Goal: Task Accomplishment & Management: Manage account settings

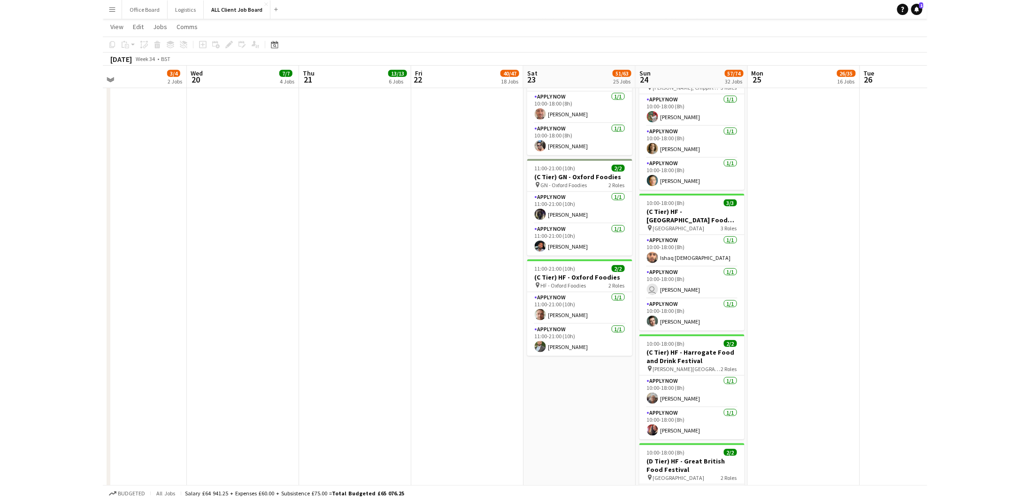
scroll to position [2021, 0]
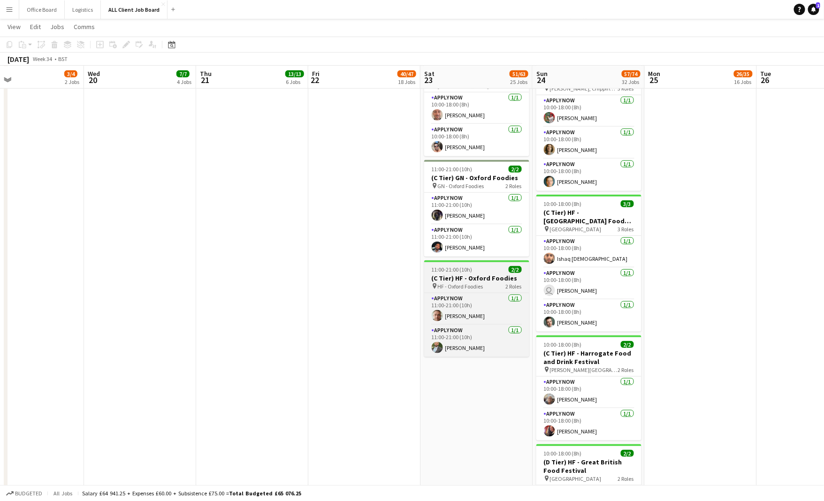
click at [483, 274] on h3 "(C Tier) HF - Oxford Foodies" at bounding box center [476, 278] width 105 height 8
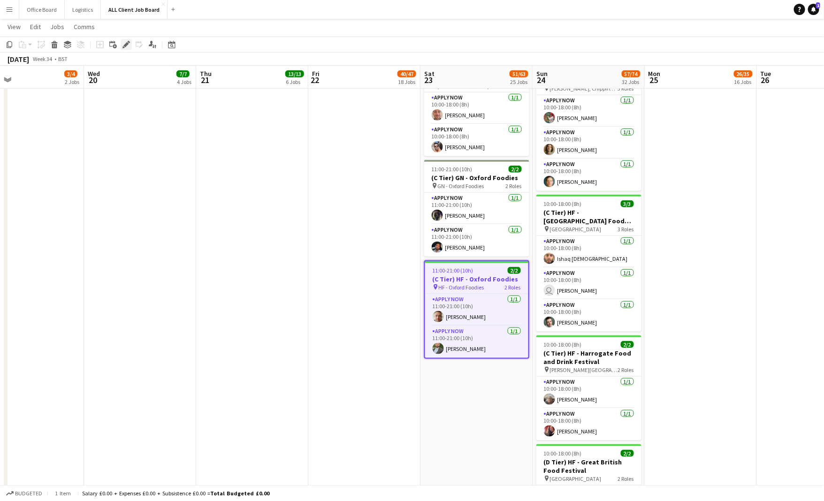
click at [124, 44] on icon "Edit" at bounding box center [127, 45] width 8 height 8
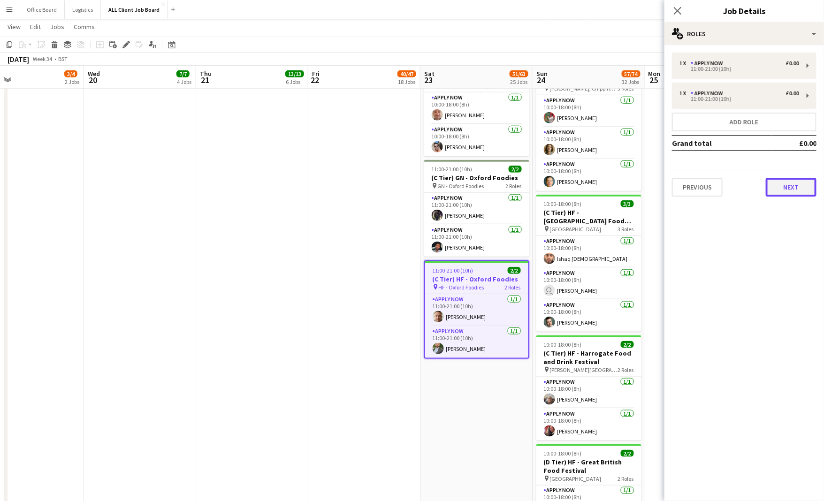
click at [804, 185] on button "Next" at bounding box center [791, 187] width 51 height 19
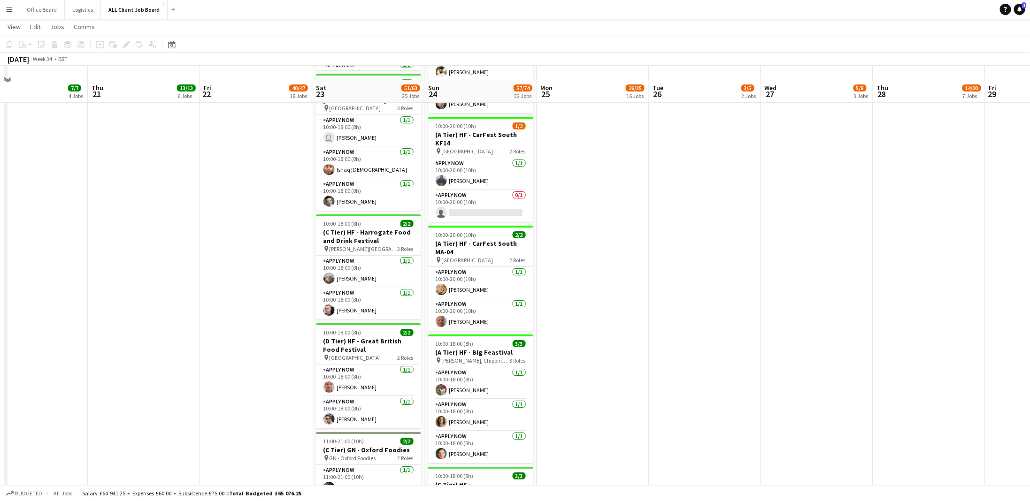
scroll to position [1941, 0]
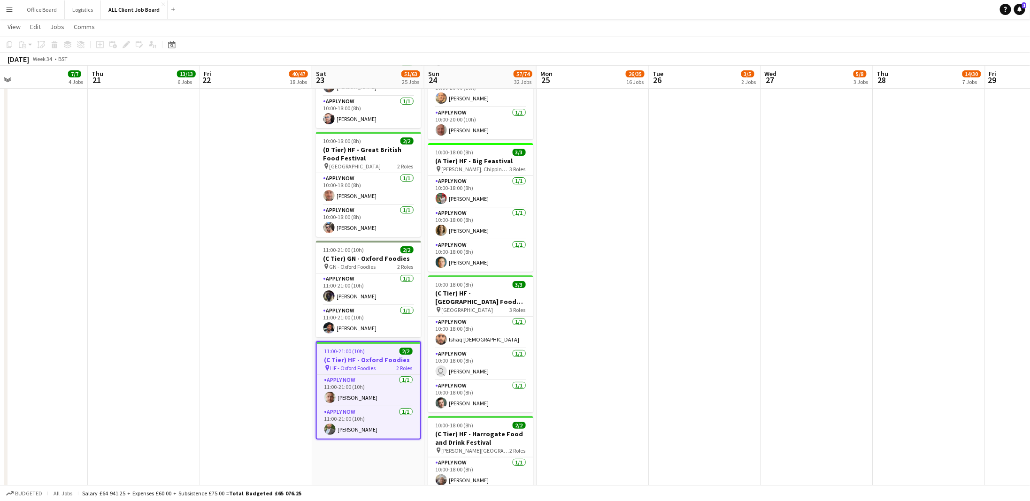
click at [493, 359] on app-card-role "APPLY NOW [DATE] 10:00-18:00 (8h) user [PERSON_NAME]" at bounding box center [480, 365] width 105 height 32
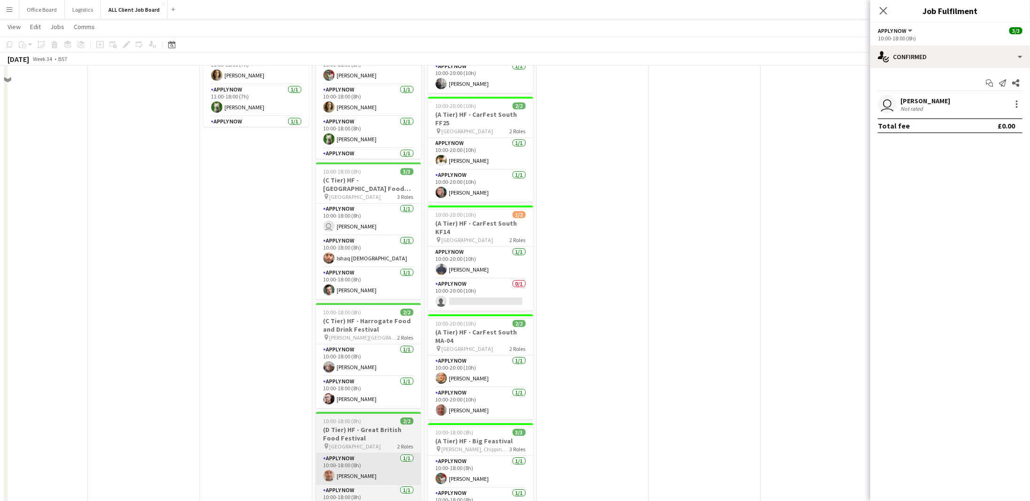
scroll to position [1598, 0]
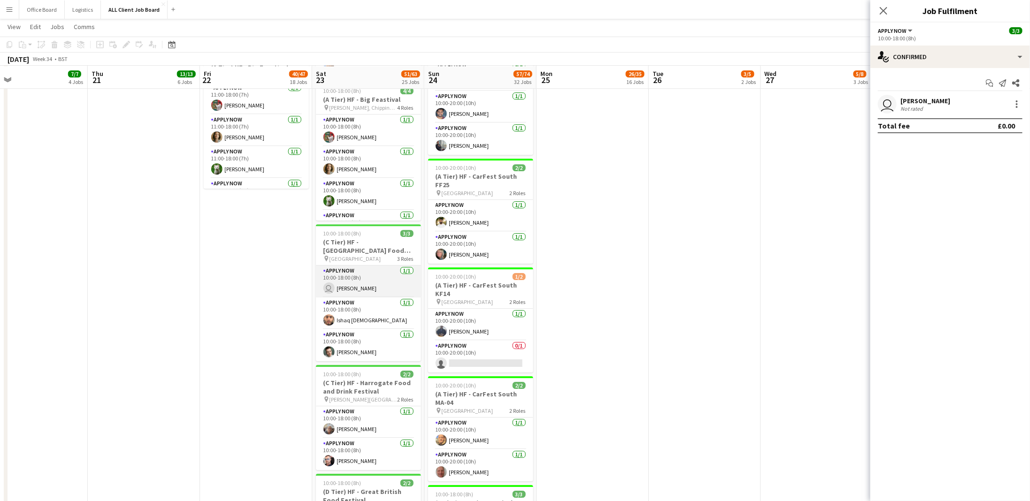
click at [375, 284] on app-card-role "APPLY NOW [DATE] 10:00-18:00 (8h) user [PERSON_NAME]" at bounding box center [368, 282] width 105 height 32
click at [824, 105] on div at bounding box center [1016, 104] width 11 height 11
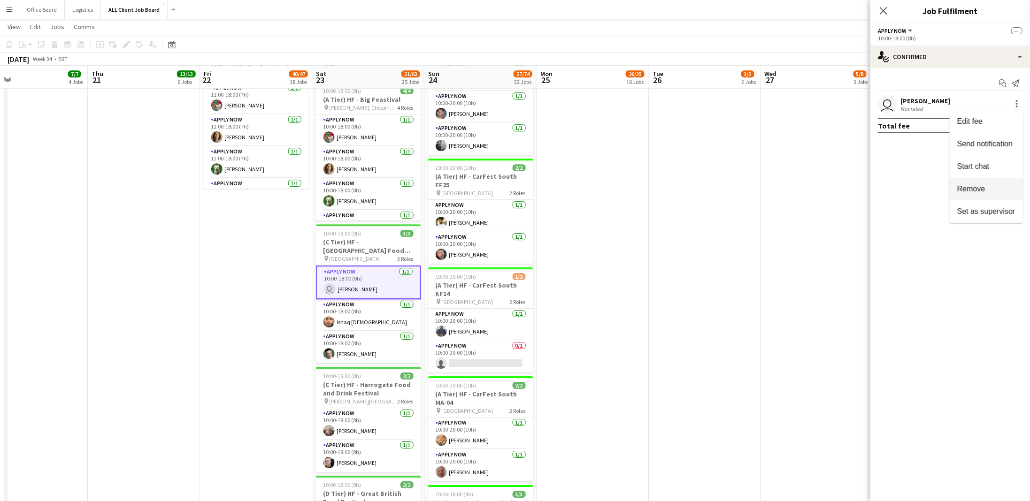
click at [824, 183] on button "Remove" at bounding box center [986, 189] width 73 height 23
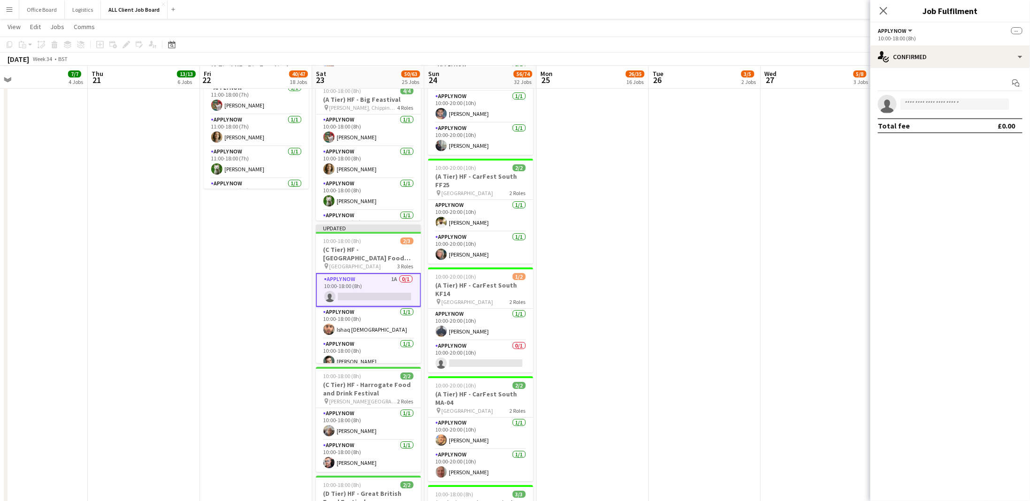
click at [668, 196] on app-date-cell at bounding box center [705, 10] width 112 height 2436
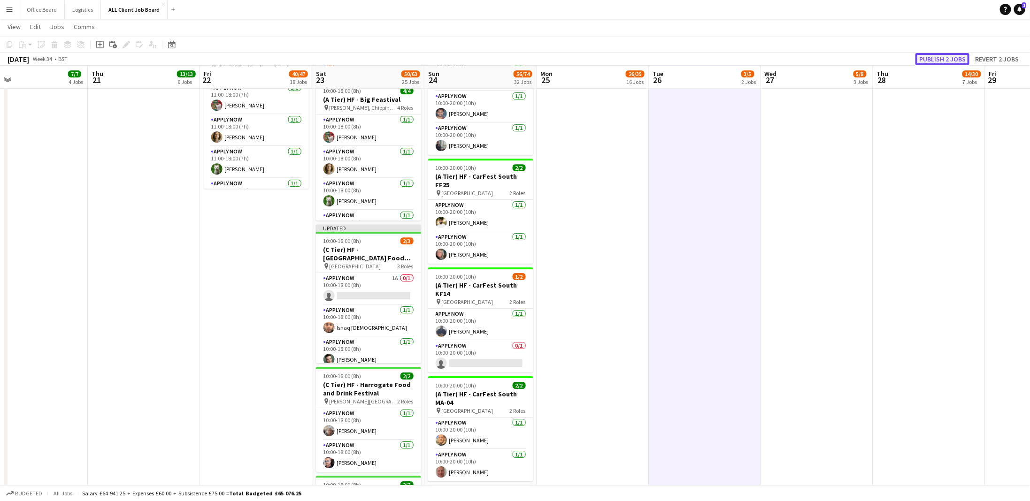
click at [824, 56] on button "Publish 2 jobs" at bounding box center [942, 59] width 54 height 12
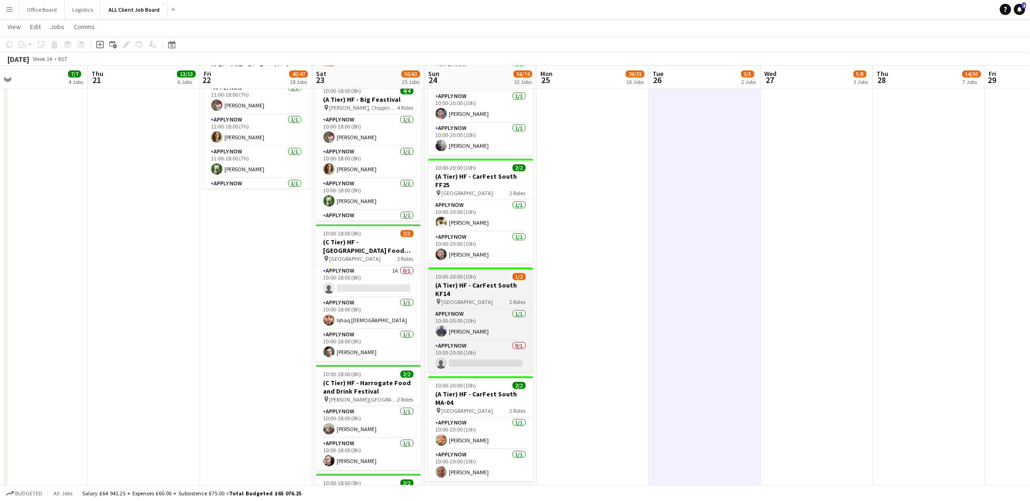
scroll to position [1650, 0]
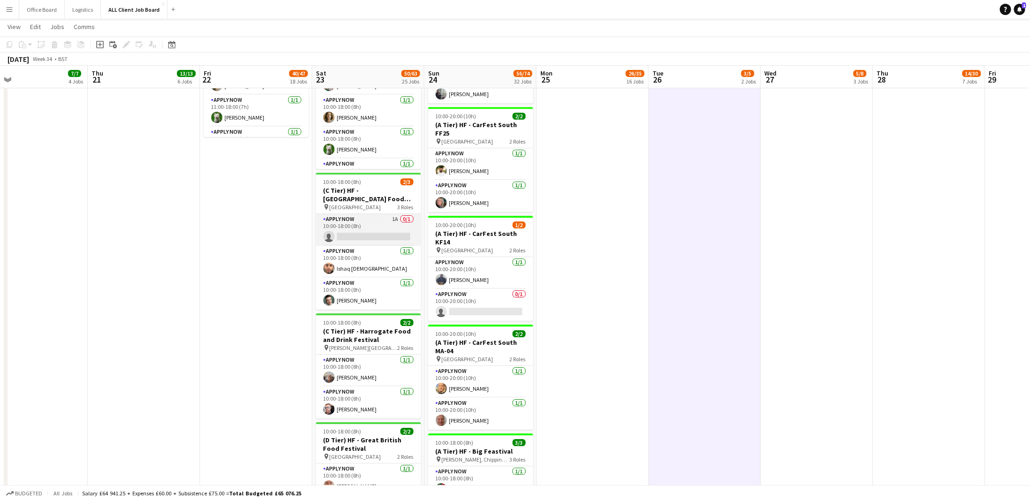
click at [363, 234] on app-card-role "APPLY NOW 1A 0/1 10:00-18:00 (8h) single-neutral-actions" at bounding box center [368, 230] width 105 height 32
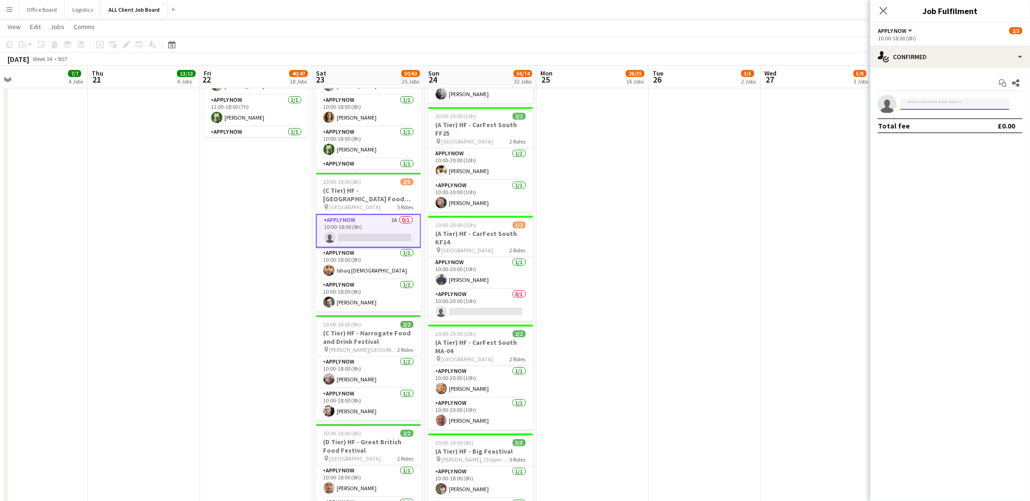
click at [824, 107] on input at bounding box center [954, 104] width 109 height 11
type input "*"
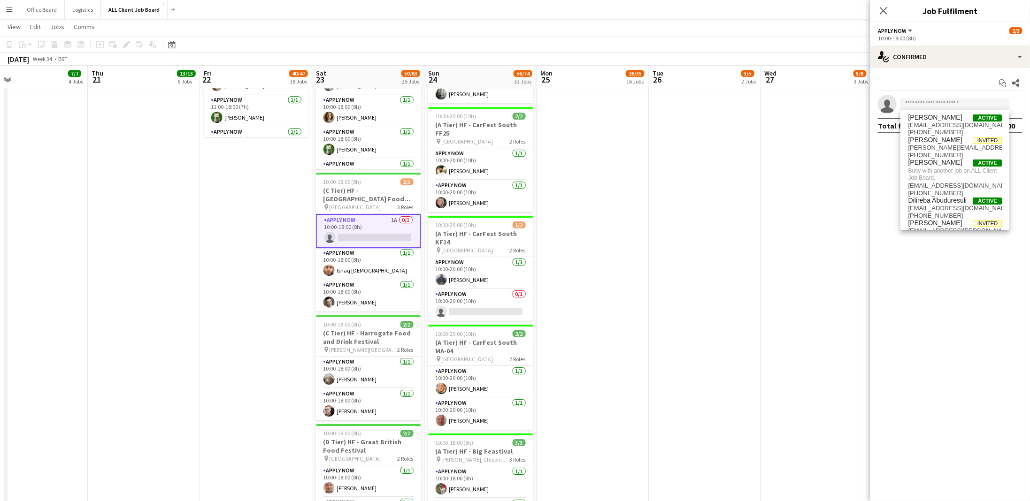
click at [13, 12] on button "Menu" at bounding box center [9, 9] width 19 height 19
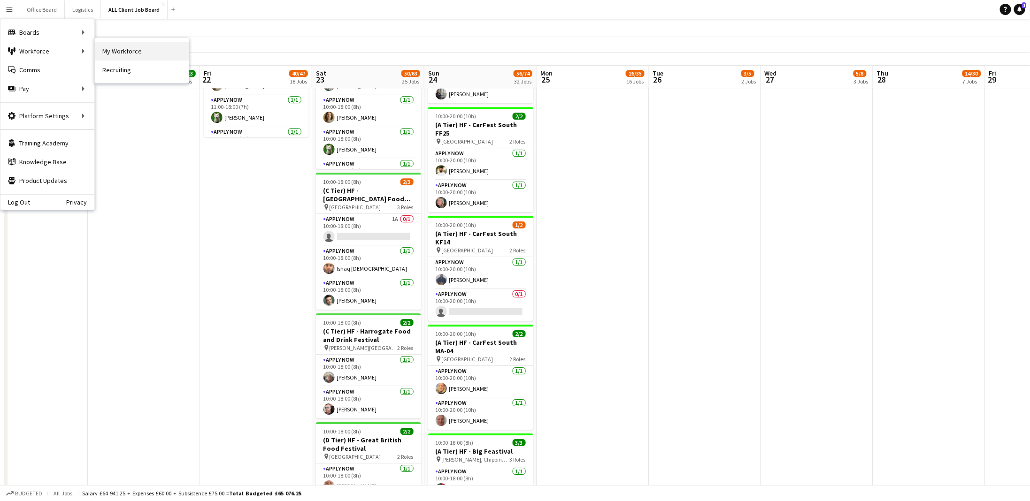
click at [133, 52] on link "My Workforce" at bounding box center [142, 51] width 94 height 19
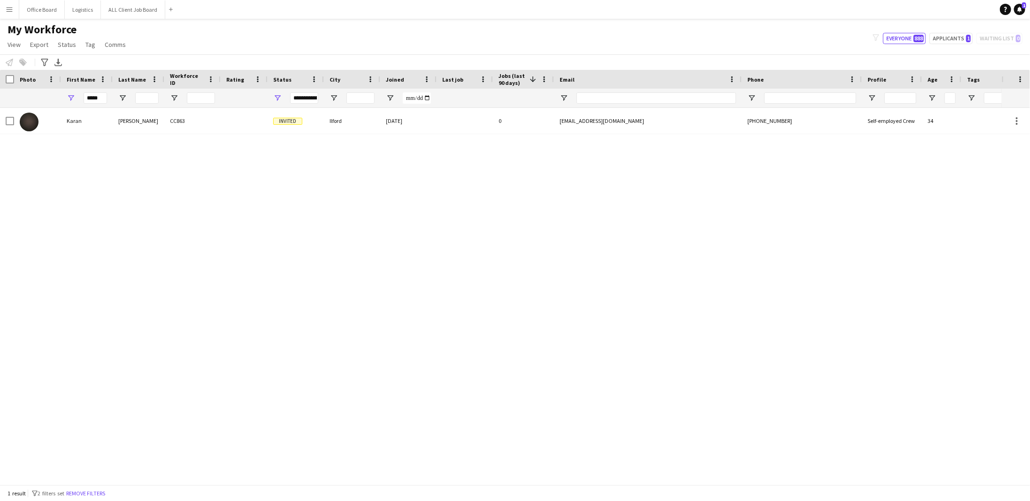
click at [10, 13] on app-icon "Menu" at bounding box center [10, 10] width 8 height 8
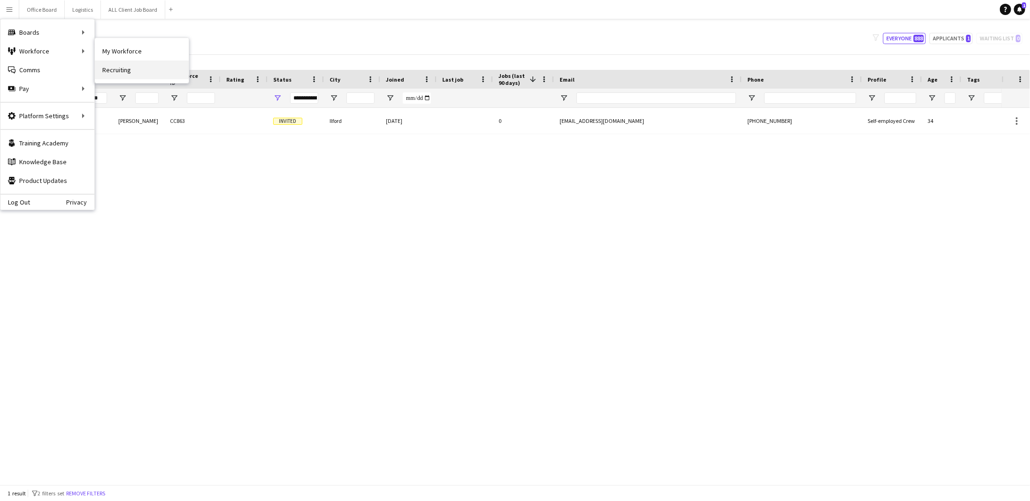
click at [129, 66] on link "Recruiting" at bounding box center [142, 70] width 94 height 19
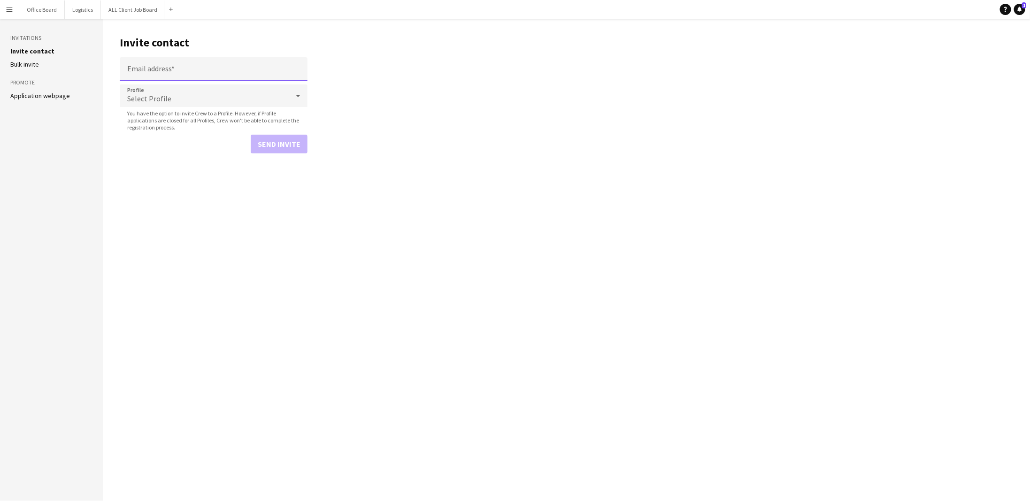
click at [175, 68] on input "Email address" at bounding box center [214, 68] width 188 height 23
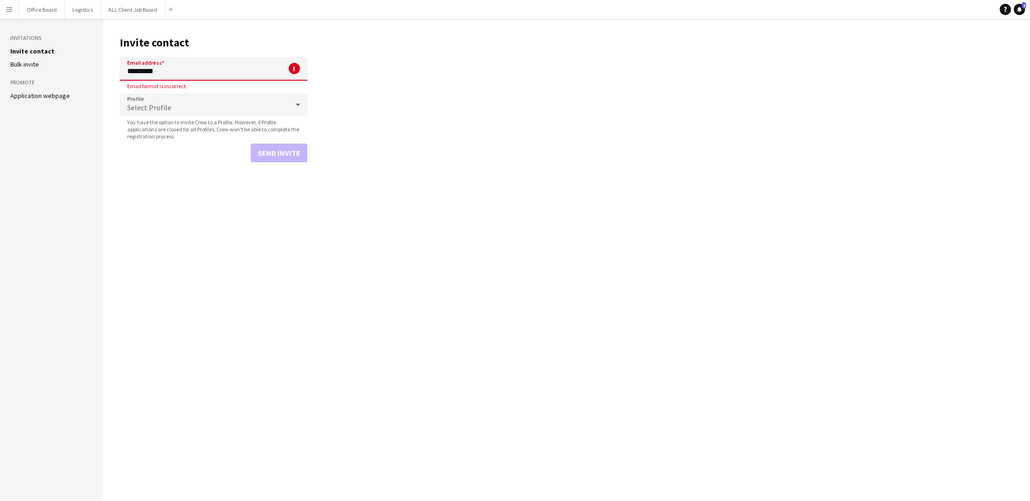
type input "**********"
click at [244, 97] on div "Select Profile" at bounding box center [204, 95] width 169 height 23
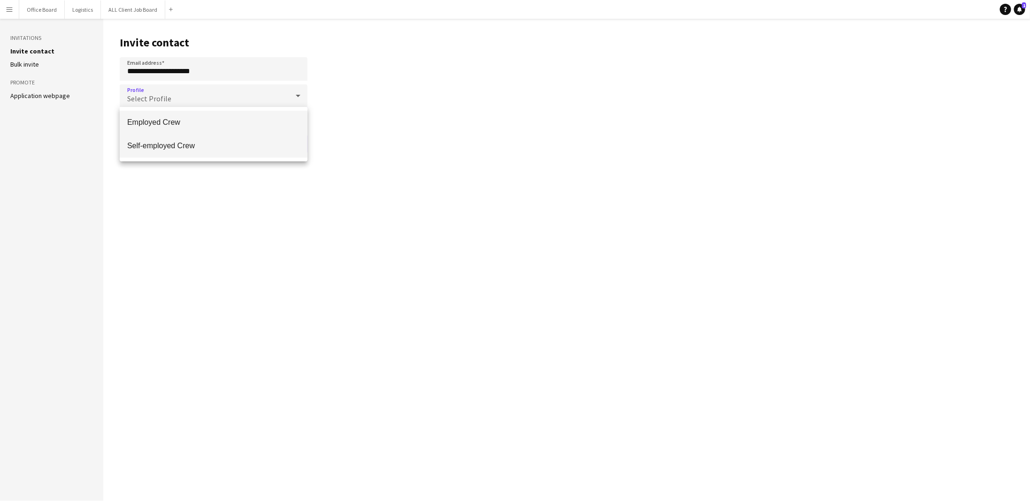
click at [209, 146] on span "Self-employed Crew" at bounding box center [213, 145] width 173 height 9
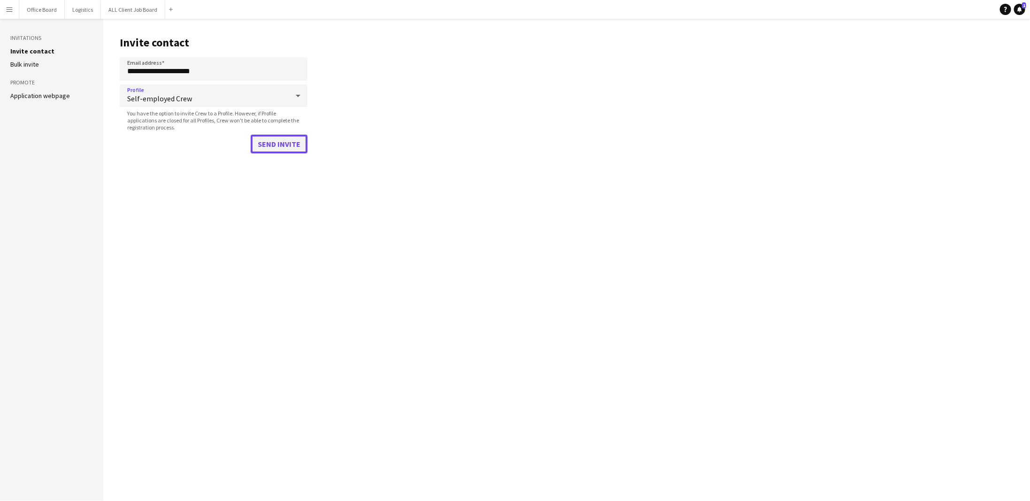
click at [269, 149] on button "Send invite" at bounding box center [279, 144] width 57 height 19
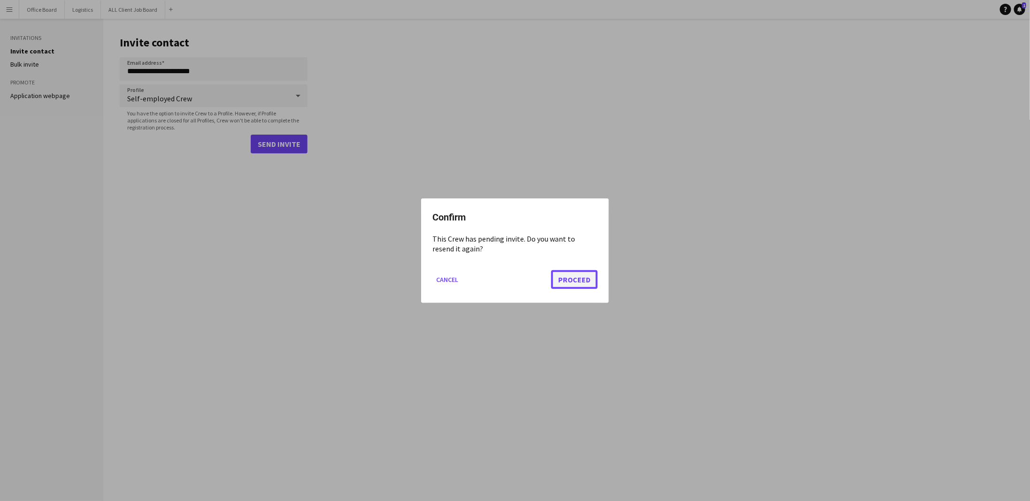
click at [579, 280] on button "Proceed" at bounding box center [574, 279] width 46 height 19
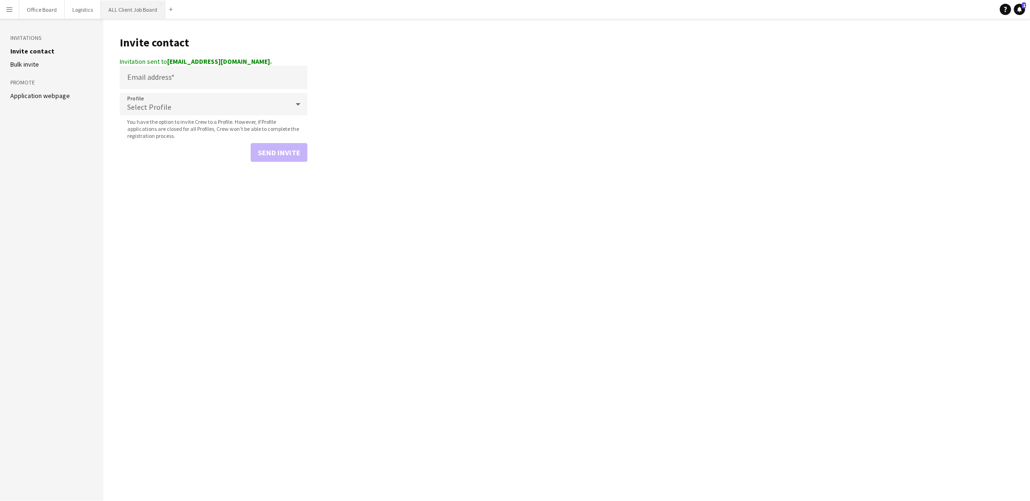
click at [134, 11] on button "ALL Client Job Board Close" at bounding box center [133, 9] width 64 height 18
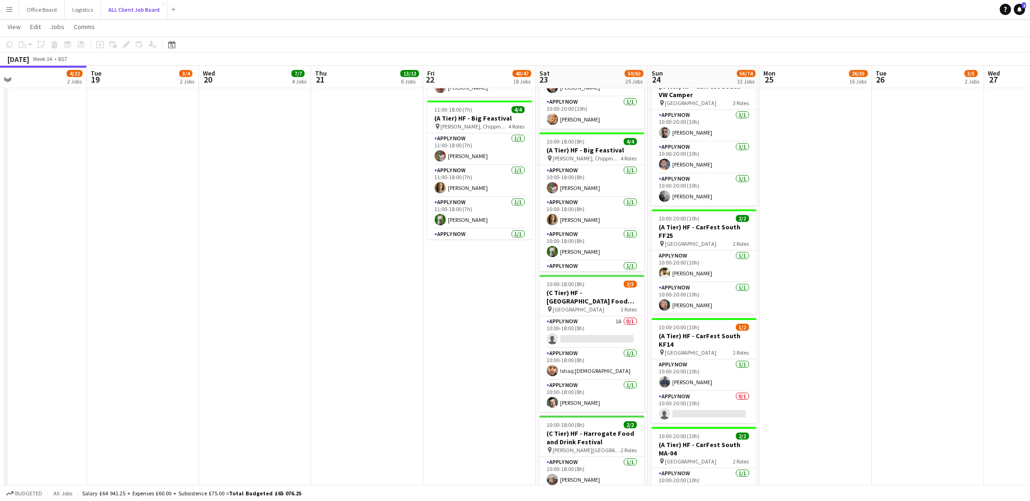
scroll to position [21, 0]
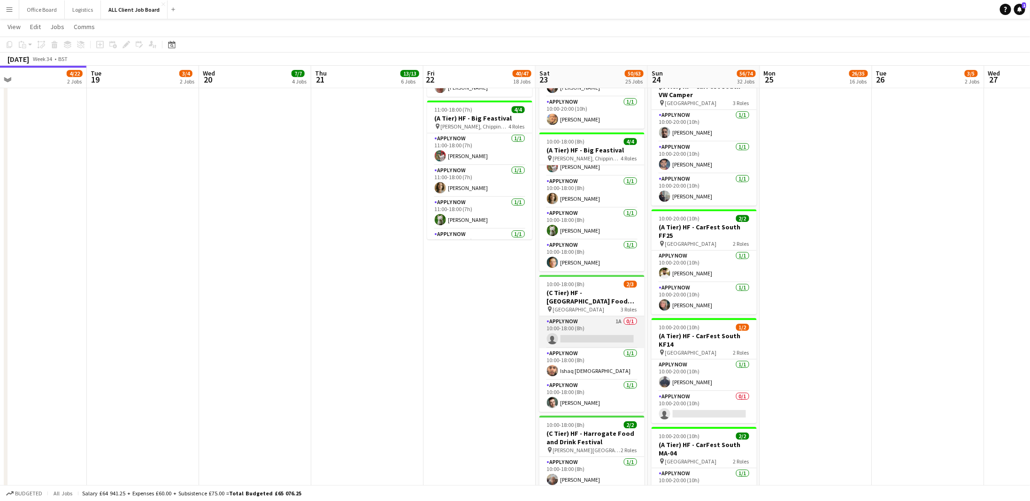
click at [595, 316] on app-card-role "APPLY NOW 1A 0/1 10:00-18:00 (8h) single-neutral-actions" at bounding box center [591, 332] width 105 height 32
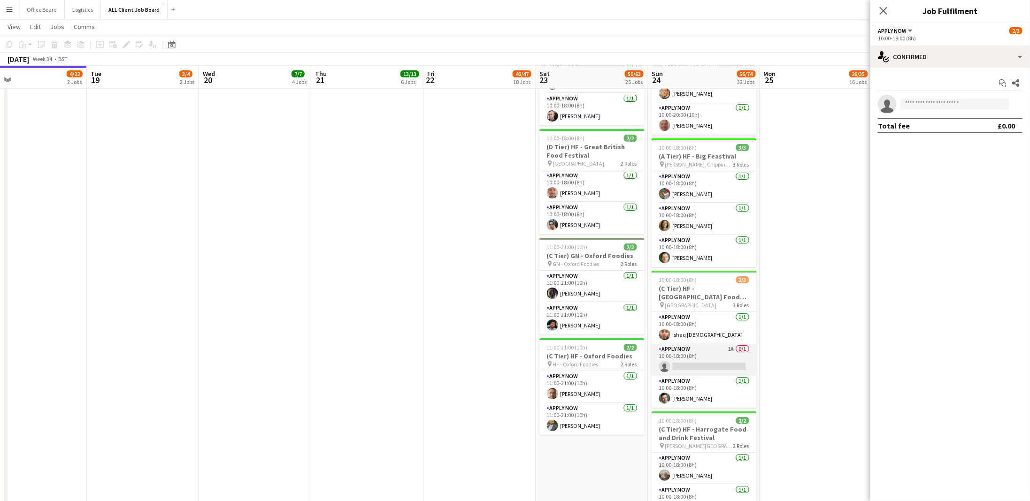
scroll to position [0, 363]
click at [695, 353] on app-card-role "APPLY NOW 1A 0/1 10:00-18:00 (8h) single-neutral-actions" at bounding box center [702, 360] width 105 height 32
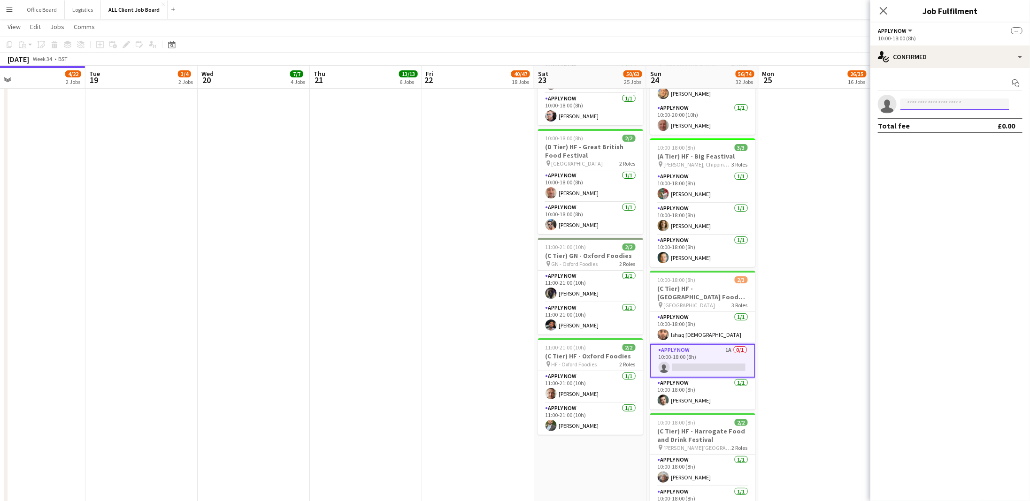
click at [824, 107] on input at bounding box center [954, 104] width 109 height 11
type input "****"
click at [824, 123] on span "[EMAIL_ADDRESS][DOMAIN_NAME]" at bounding box center [955, 126] width 94 height 8
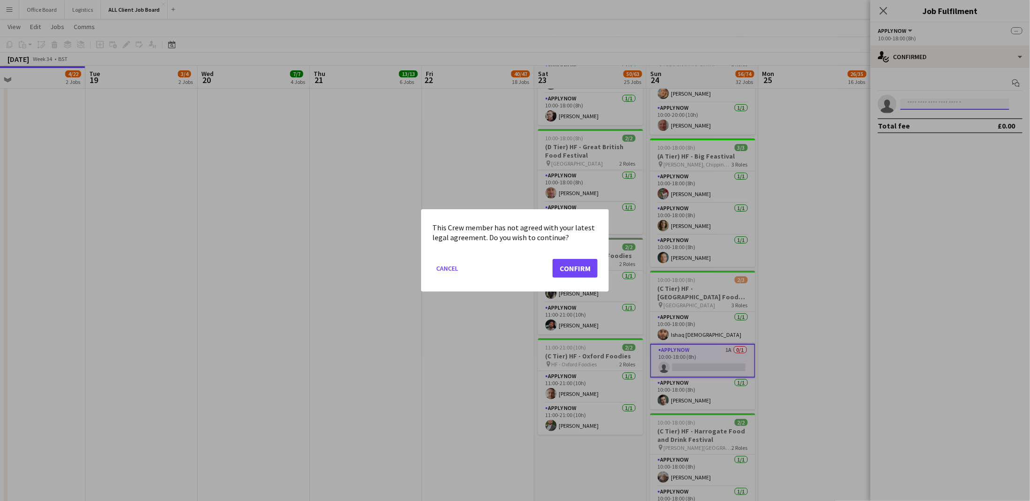
scroll to position [0, 0]
click at [581, 271] on button "Confirm" at bounding box center [575, 268] width 45 height 19
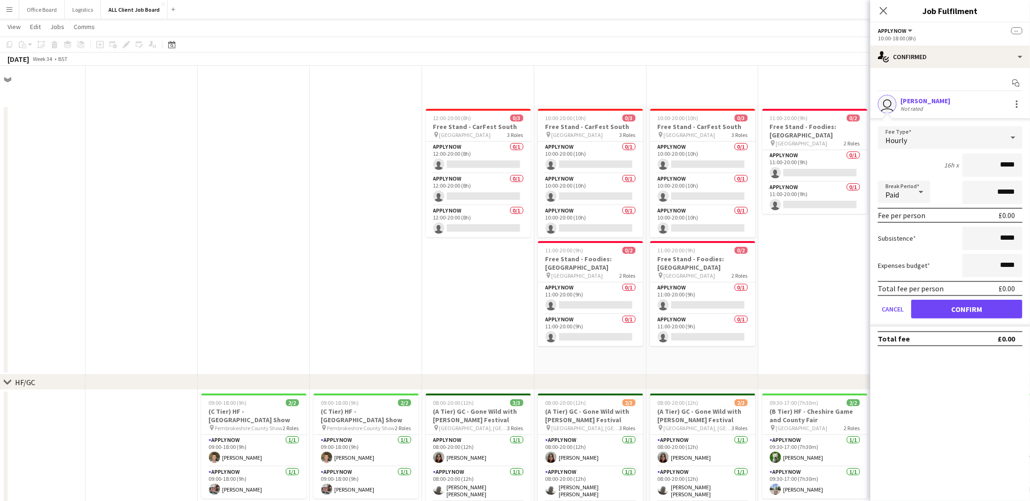
scroll to position [1945, 0]
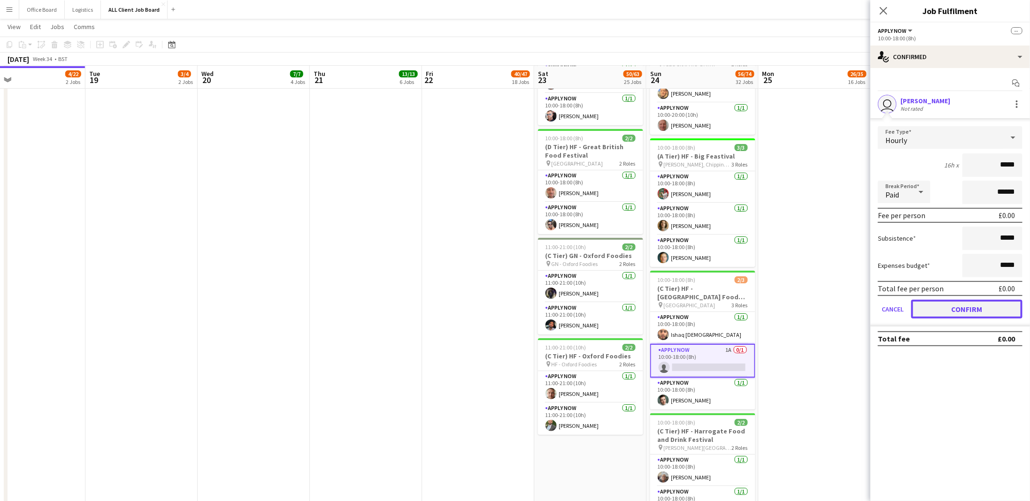
click at [824, 309] on button "Confirm" at bounding box center [966, 309] width 111 height 19
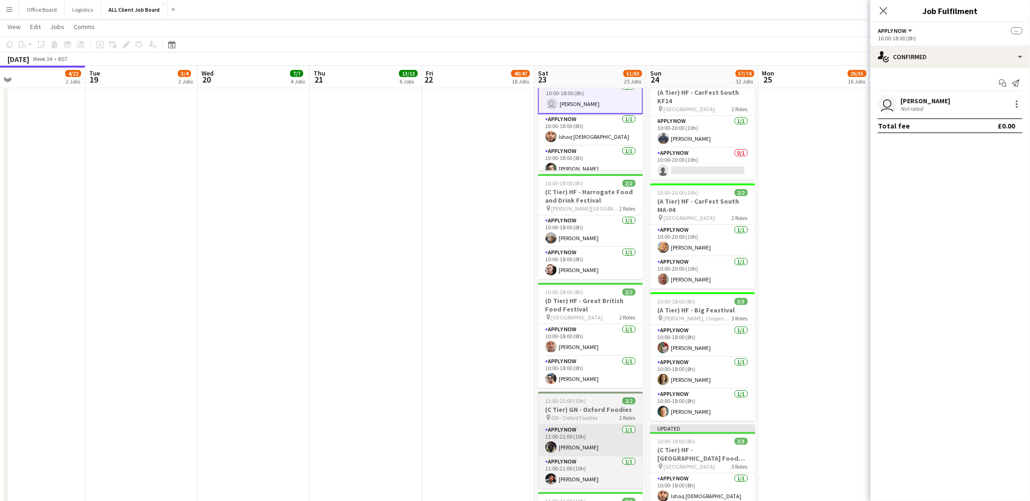
scroll to position [1762, 0]
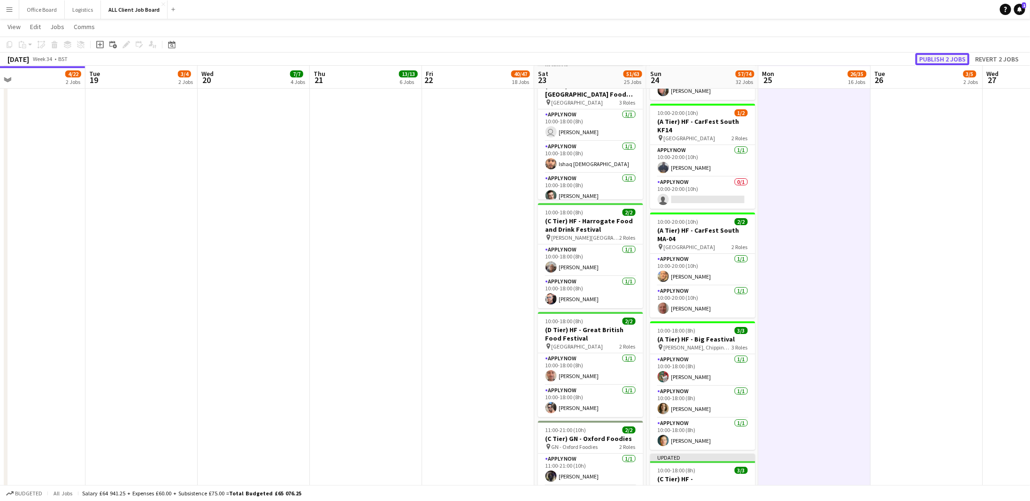
click at [824, 56] on button "Publish 2 jobs" at bounding box center [942, 59] width 54 height 12
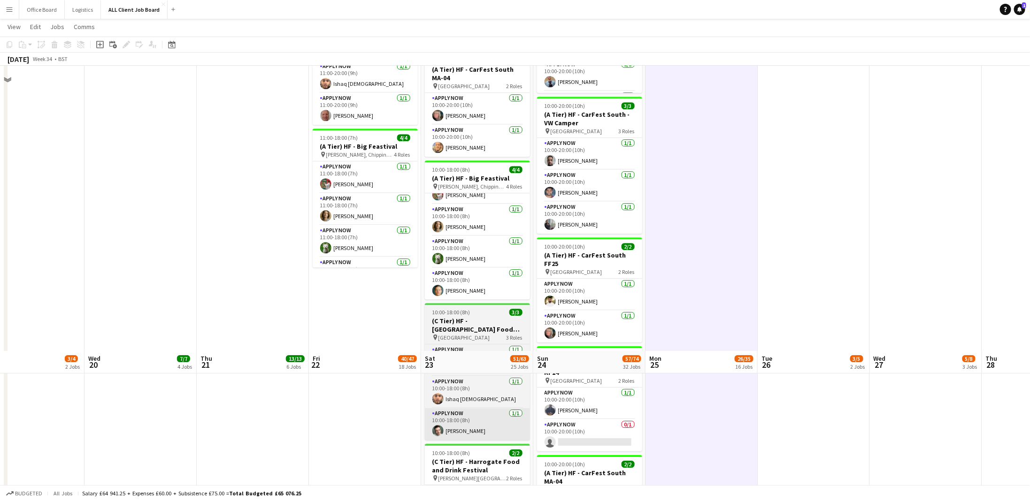
scroll to position [1486, 0]
